Goal: Information Seeking & Learning: Find specific fact

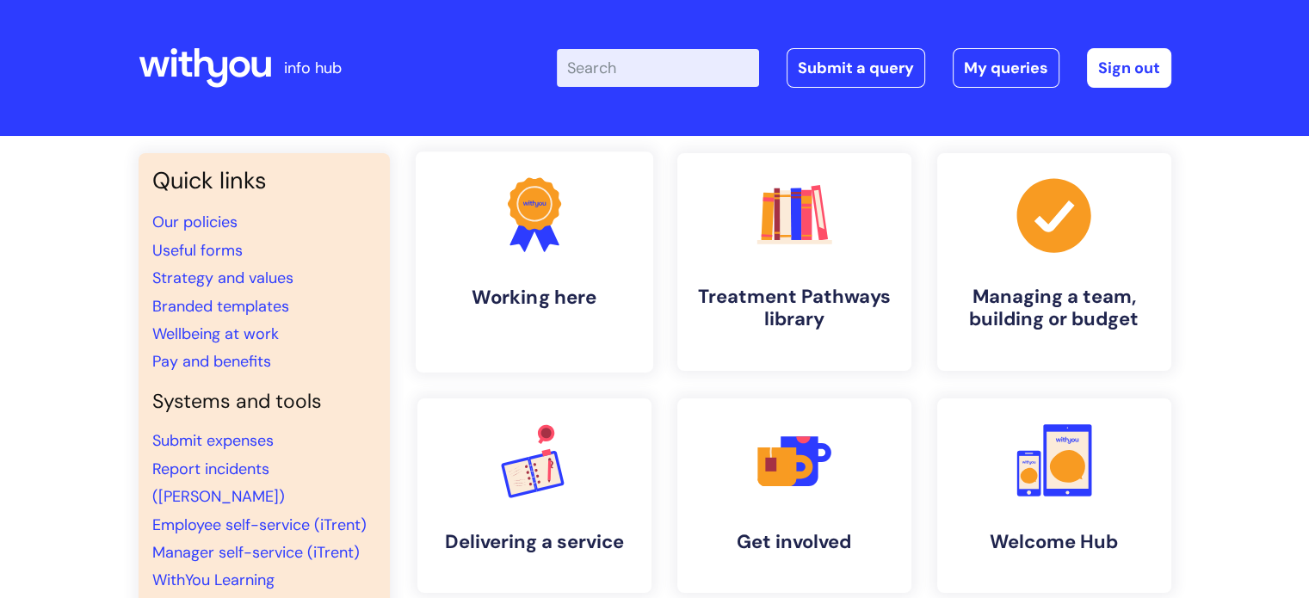
click at [537, 286] on h4 "Working here" at bounding box center [534, 297] width 210 height 23
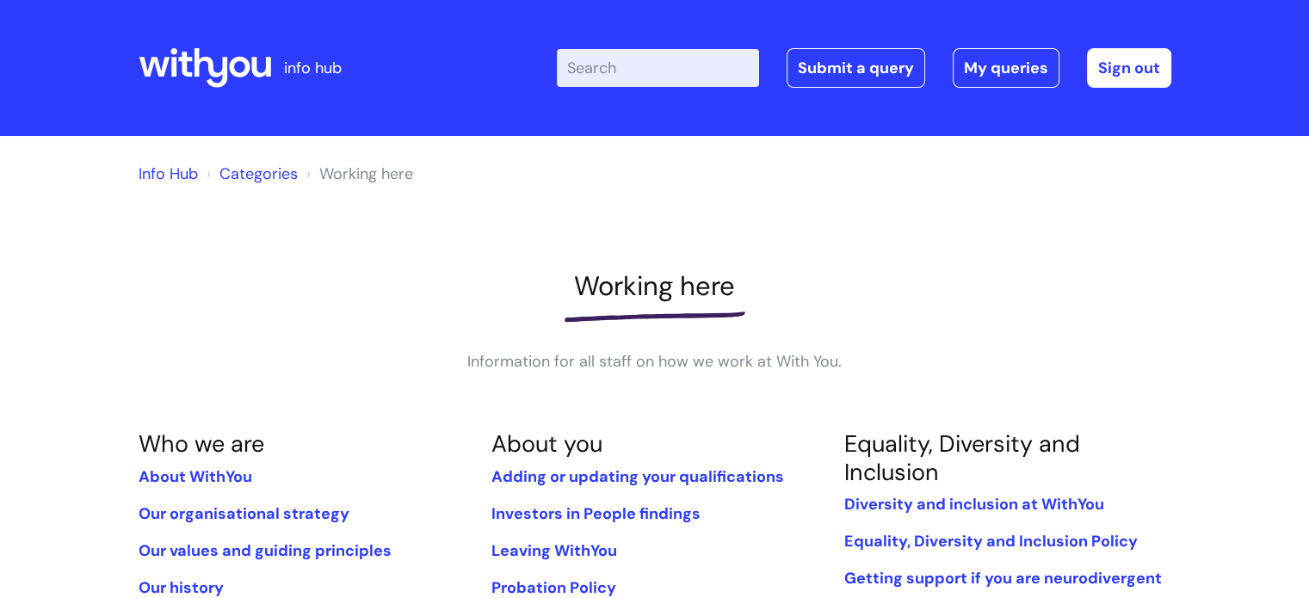
click at [616, 63] on input "Enter your search term here..." at bounding box center [658, 68] width 202 height 38
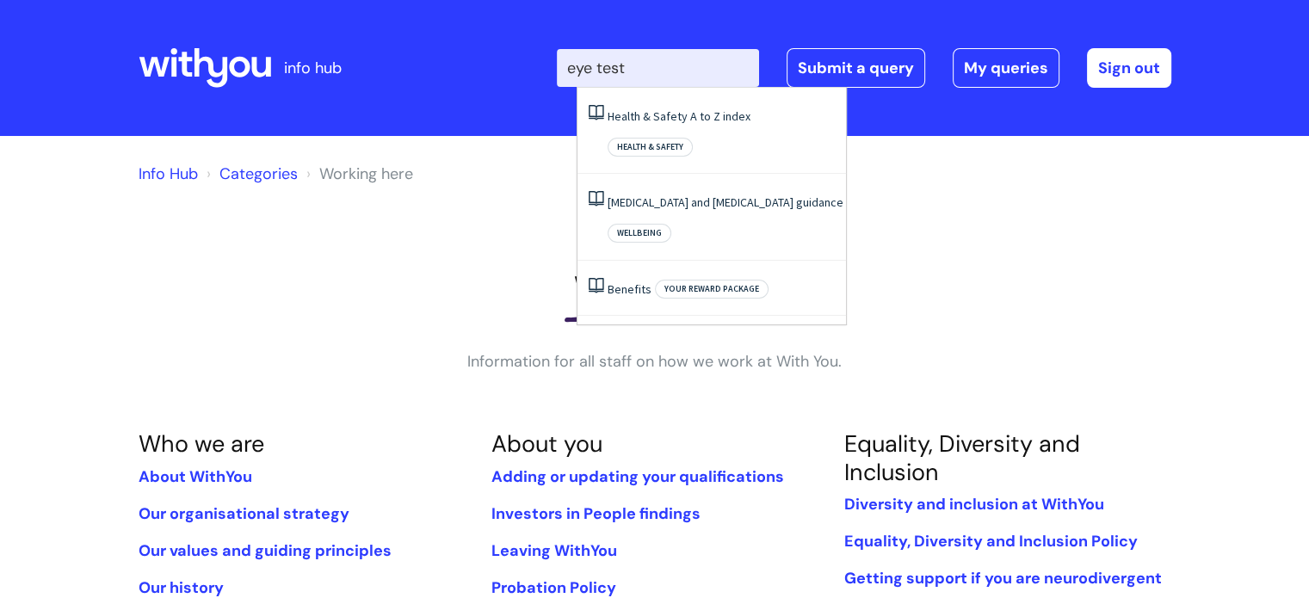
type input "eye test"
click button "Search" at bounding box center [0, 0] width 0 height 0
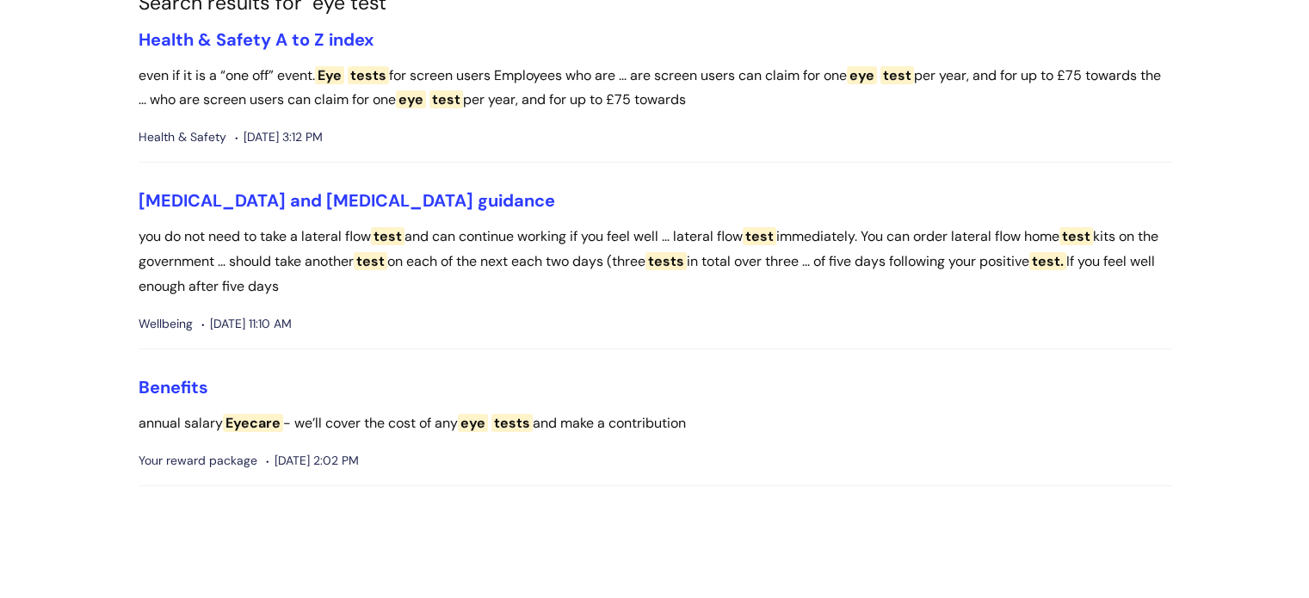
scroll to position [163, 0]
click at [190, 380] on link "Benefits" at bounding box center [174, 386] width 70 height 22
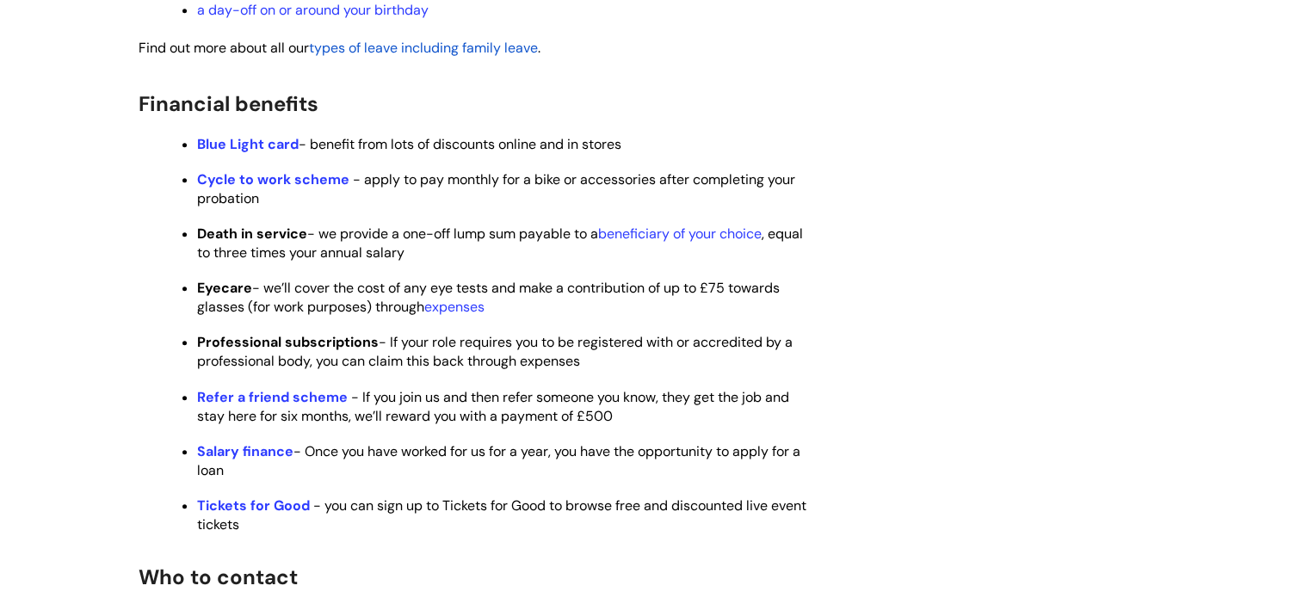
scroll to position [927, 0]
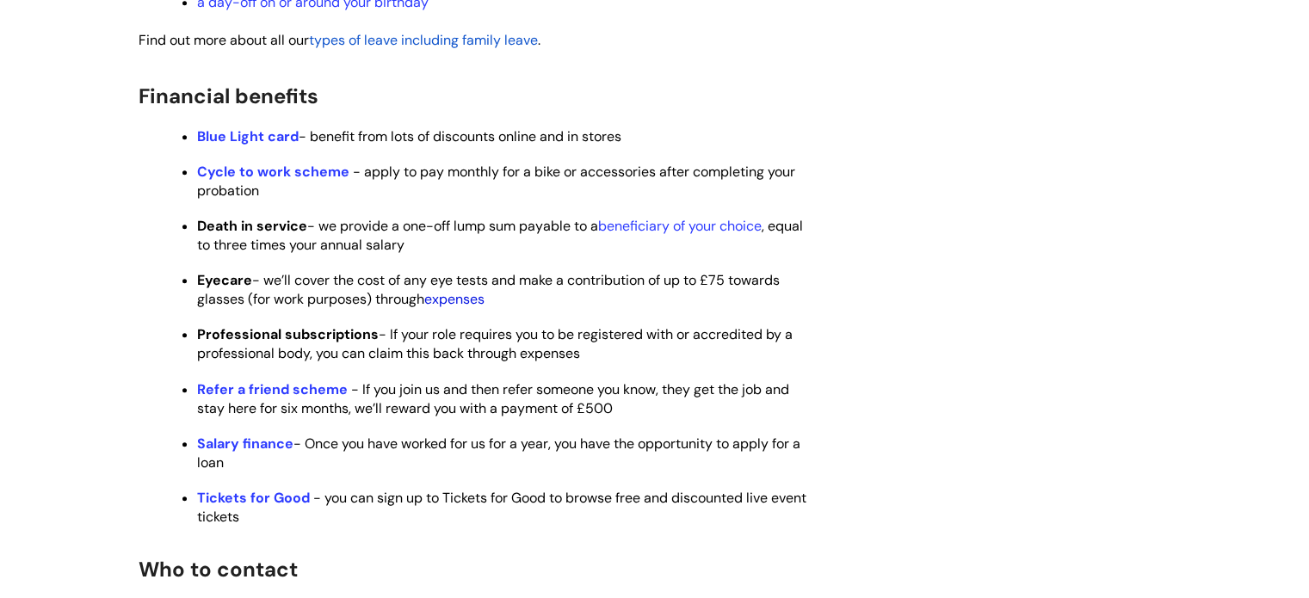
click at [448, 308] on link "expenses" at bounding box center [454, 299] width 60 height 18
